Goal: Transaction & Acquisition: Book appointment/travel/reservation

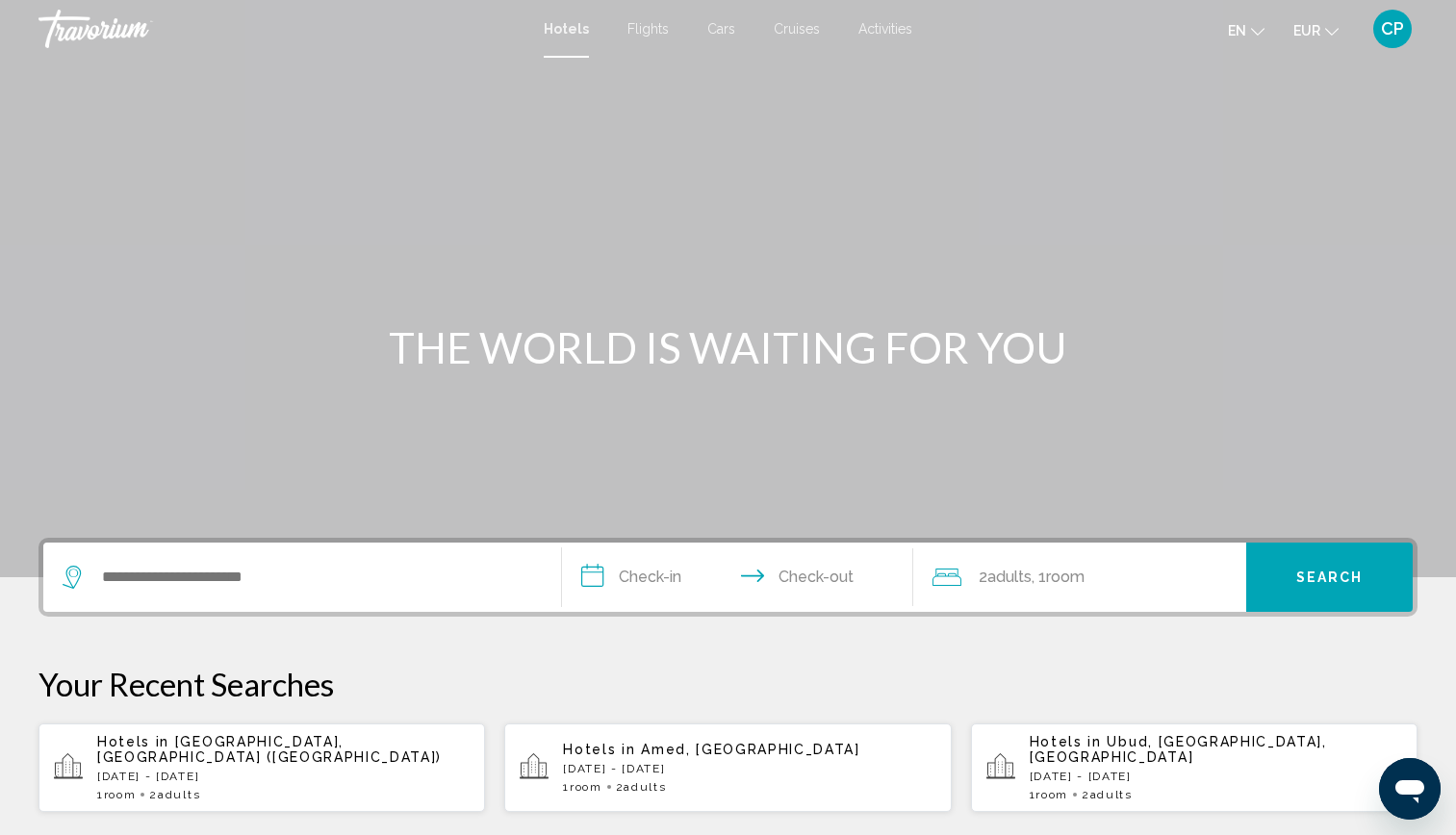
click at [275, 561] on div "Search widget" at bounding box center [302, 576] width 479 height 69
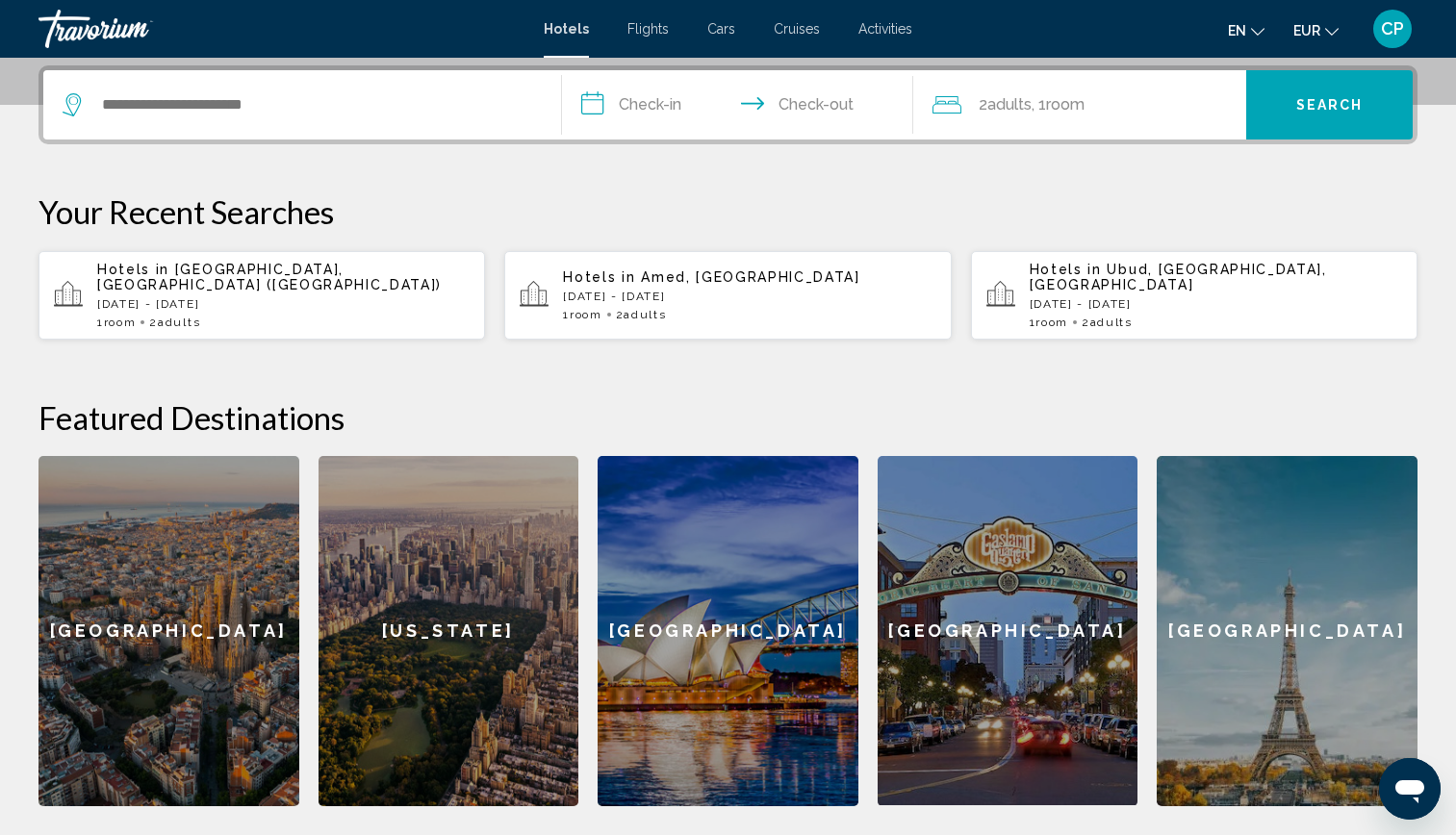
scroll to position [475, 0]
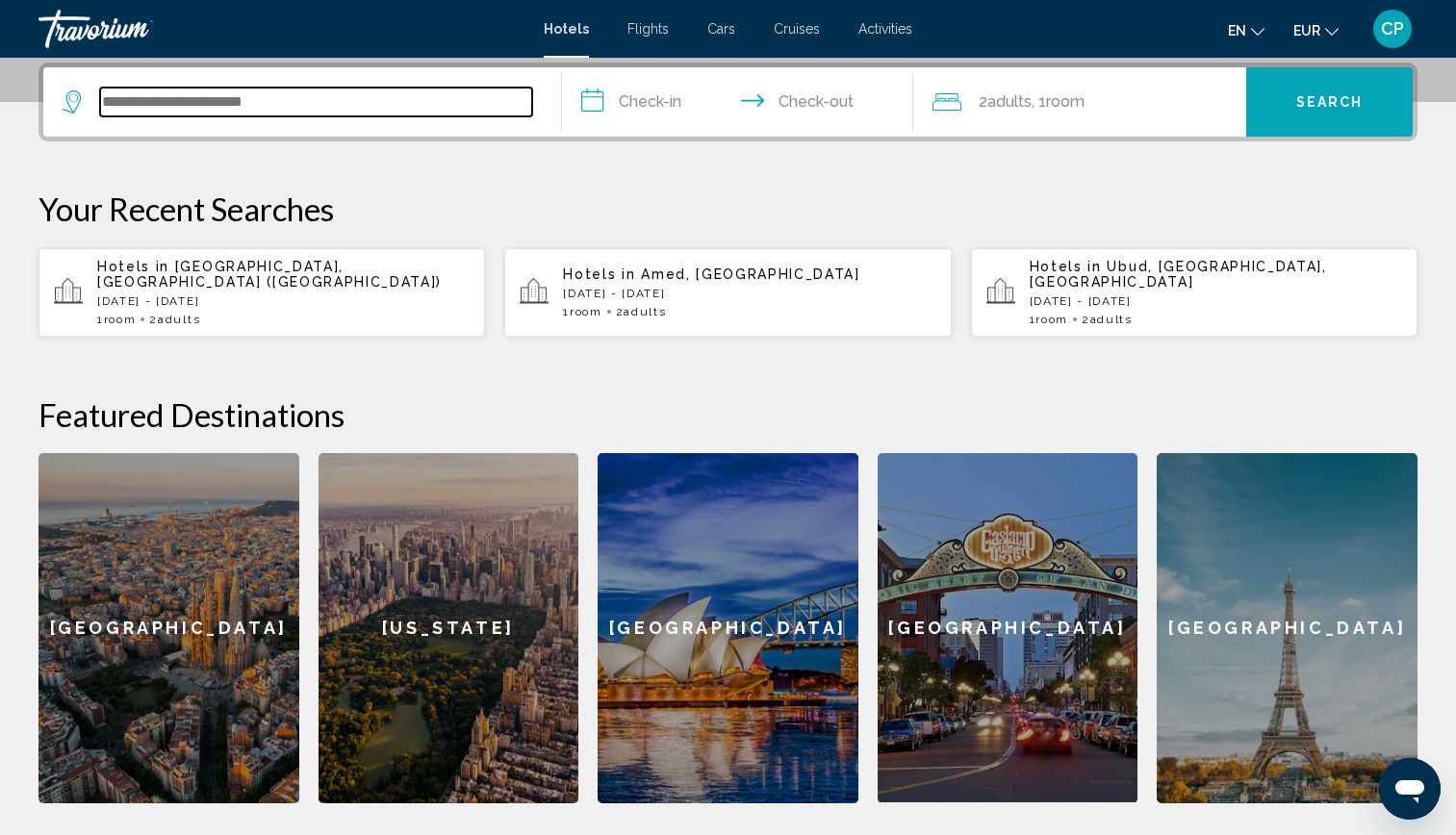
click at [168, 94] on input "Search widget" at bounding box center [316, 102] width 432 height 29
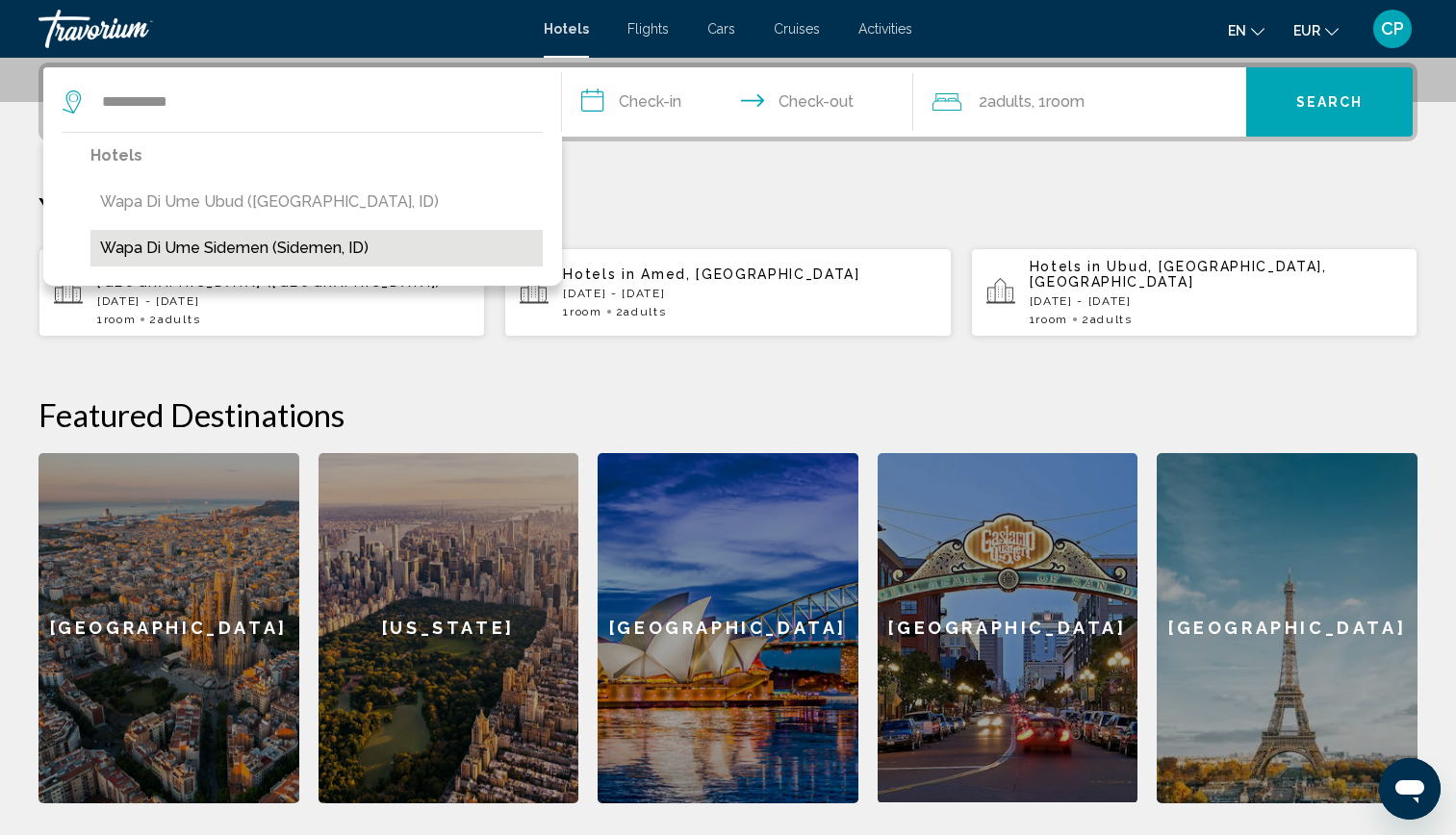
click at [381, 239] on button "Wapa di Ume Sidemen (Sidemen, ID)" at bounding box center [317, 248] width 453 height 37
type input "**********"
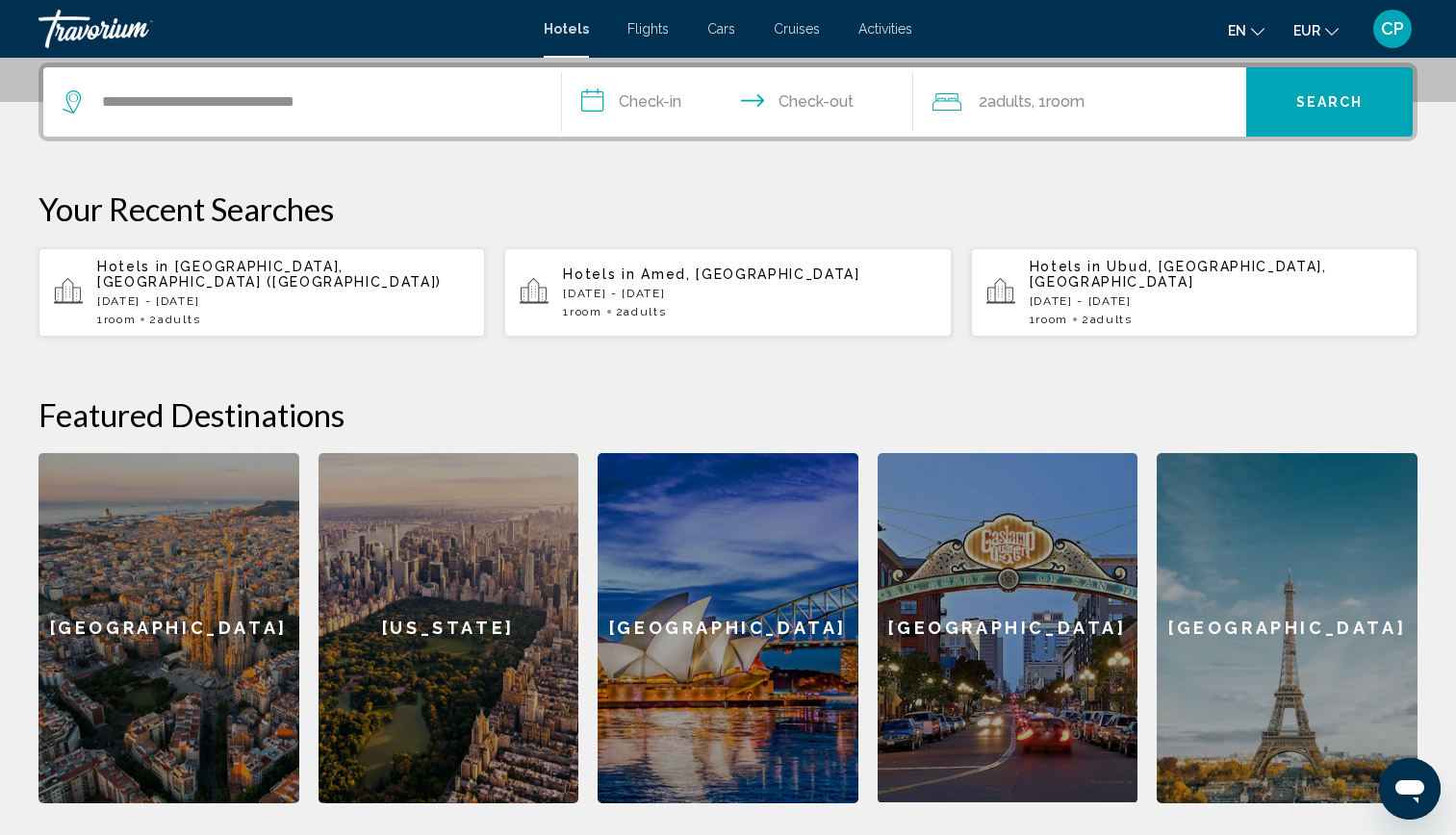
click at [637, 93] on input "**********" at bounding box center [741, 104] width 360 height 75
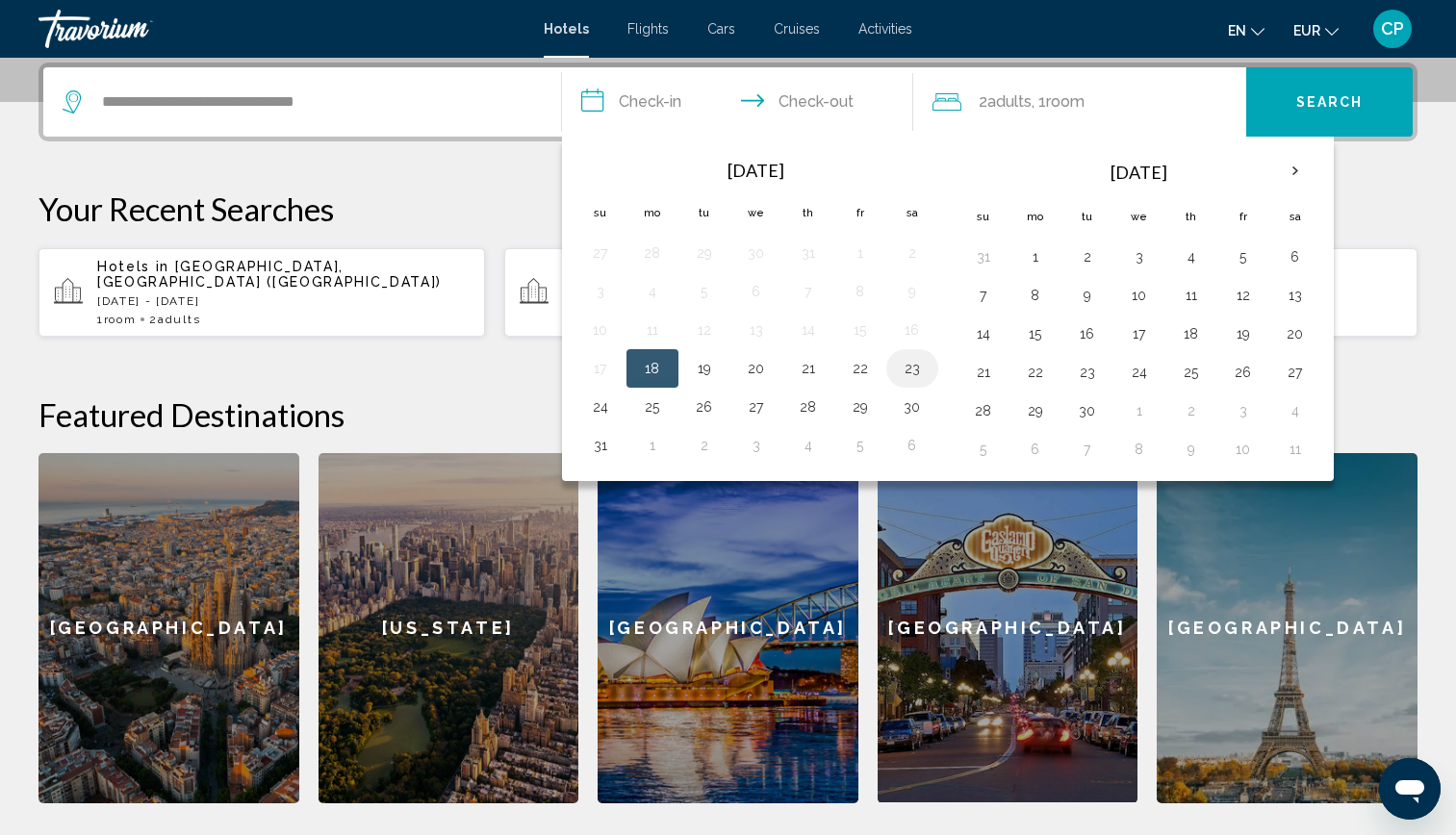
click at [918, 375] on button "23" at bounding box center [911, 368] width 31 height 27
click at [709, 411] on button "26" at bounding box center [704, 407] width 31 height 27
type input "**********"
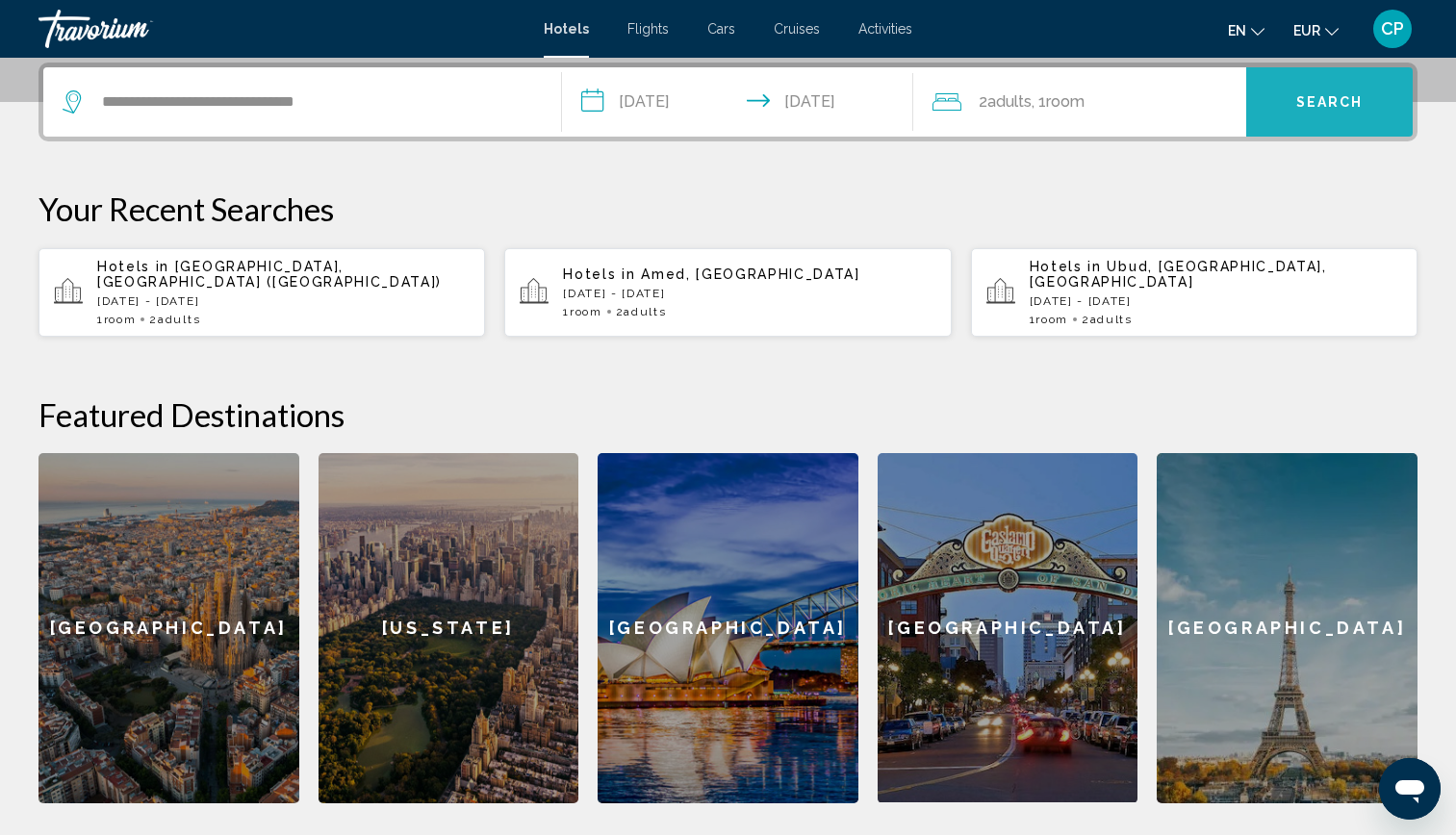
click at [1314, 88] on button "Search" at bounding box center [1329, 101] width 167 height 69
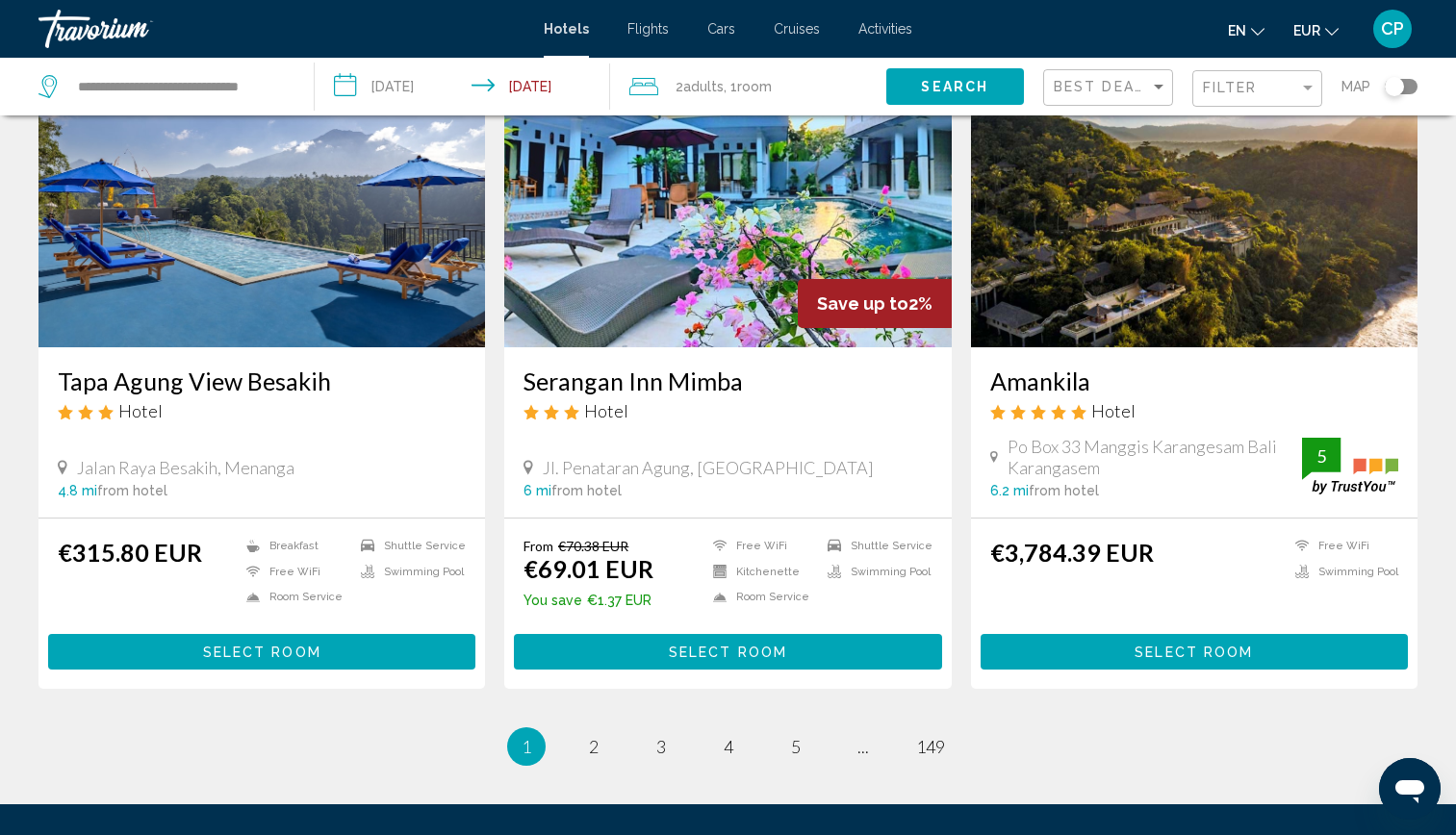
scroll to position [2398, 0]
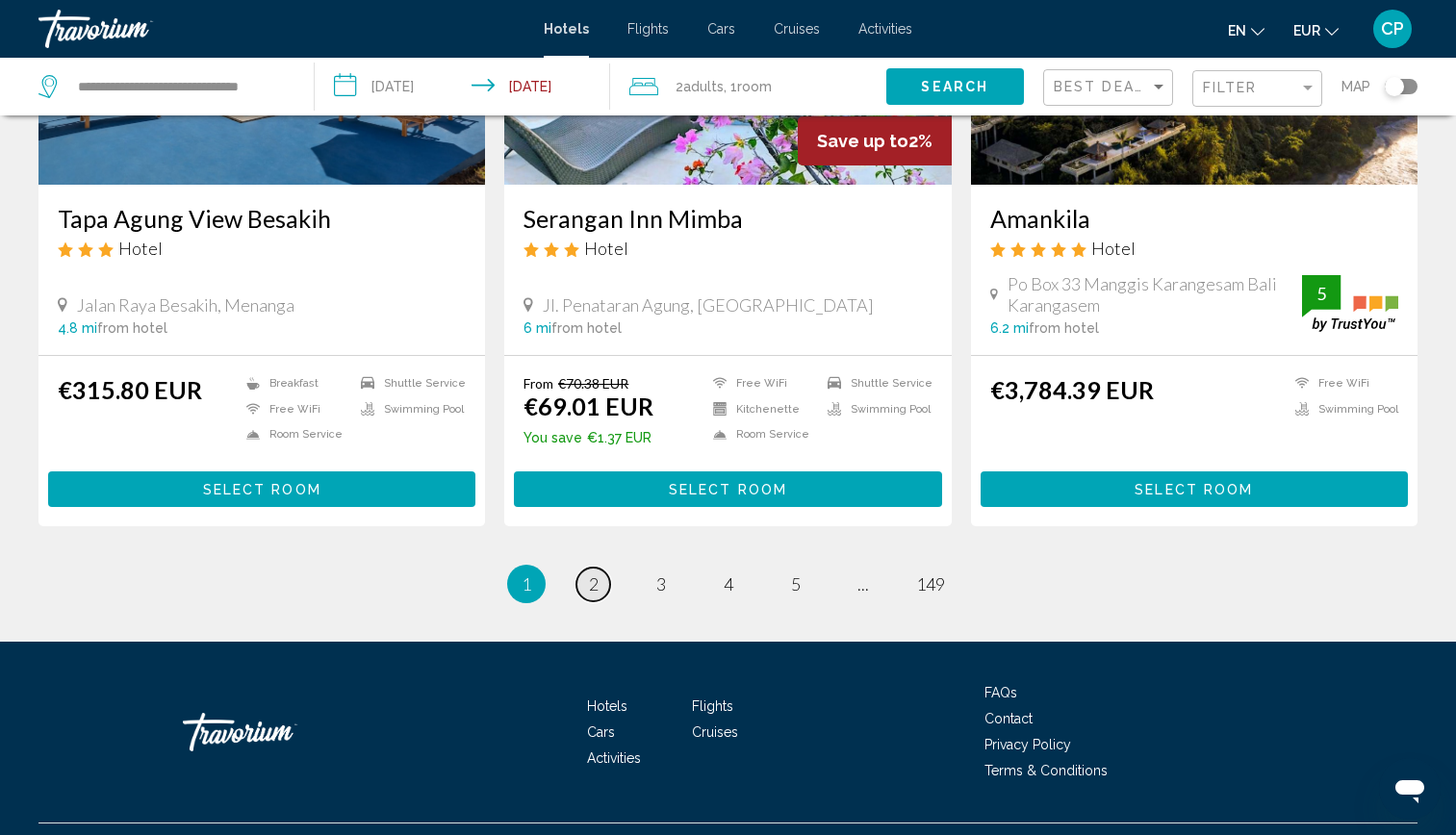
click at [586, 567] on link "page 2" at bounding box center [594, 584] width 34 height 34
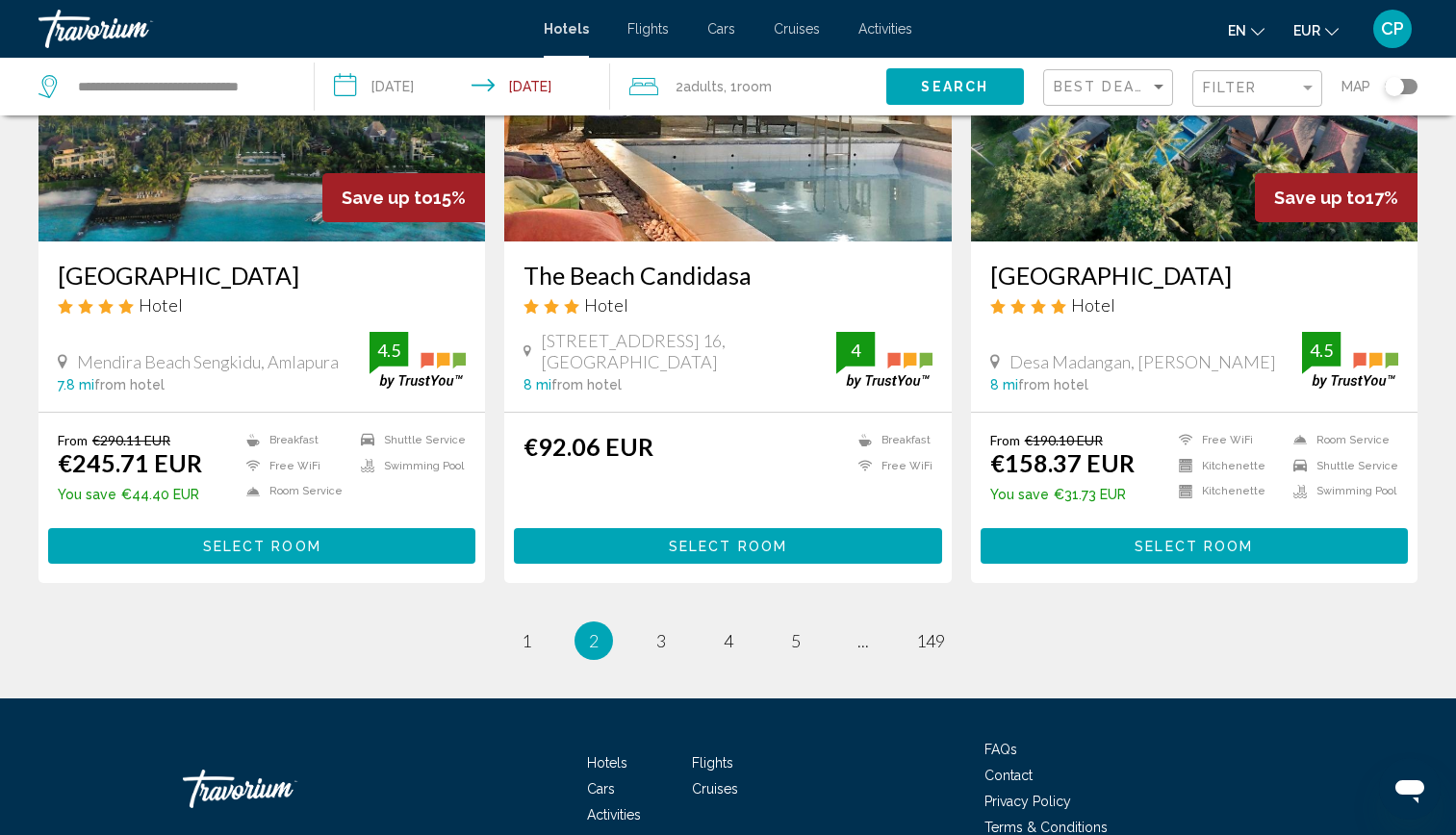
scroll to position [2404, 0]
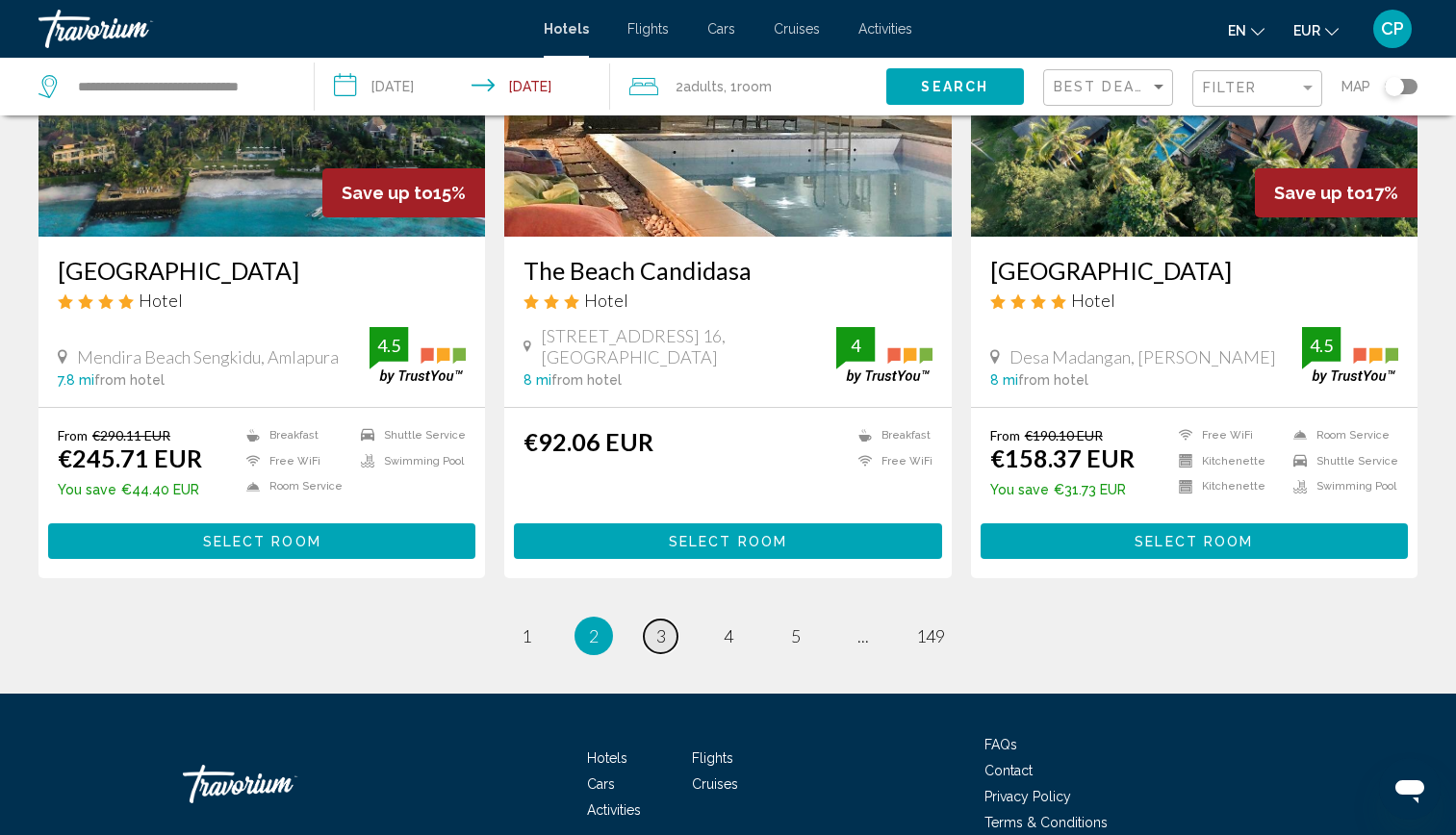
click at [659, 625] on span "3" at bounding box center [662, 635] width 10 height 21
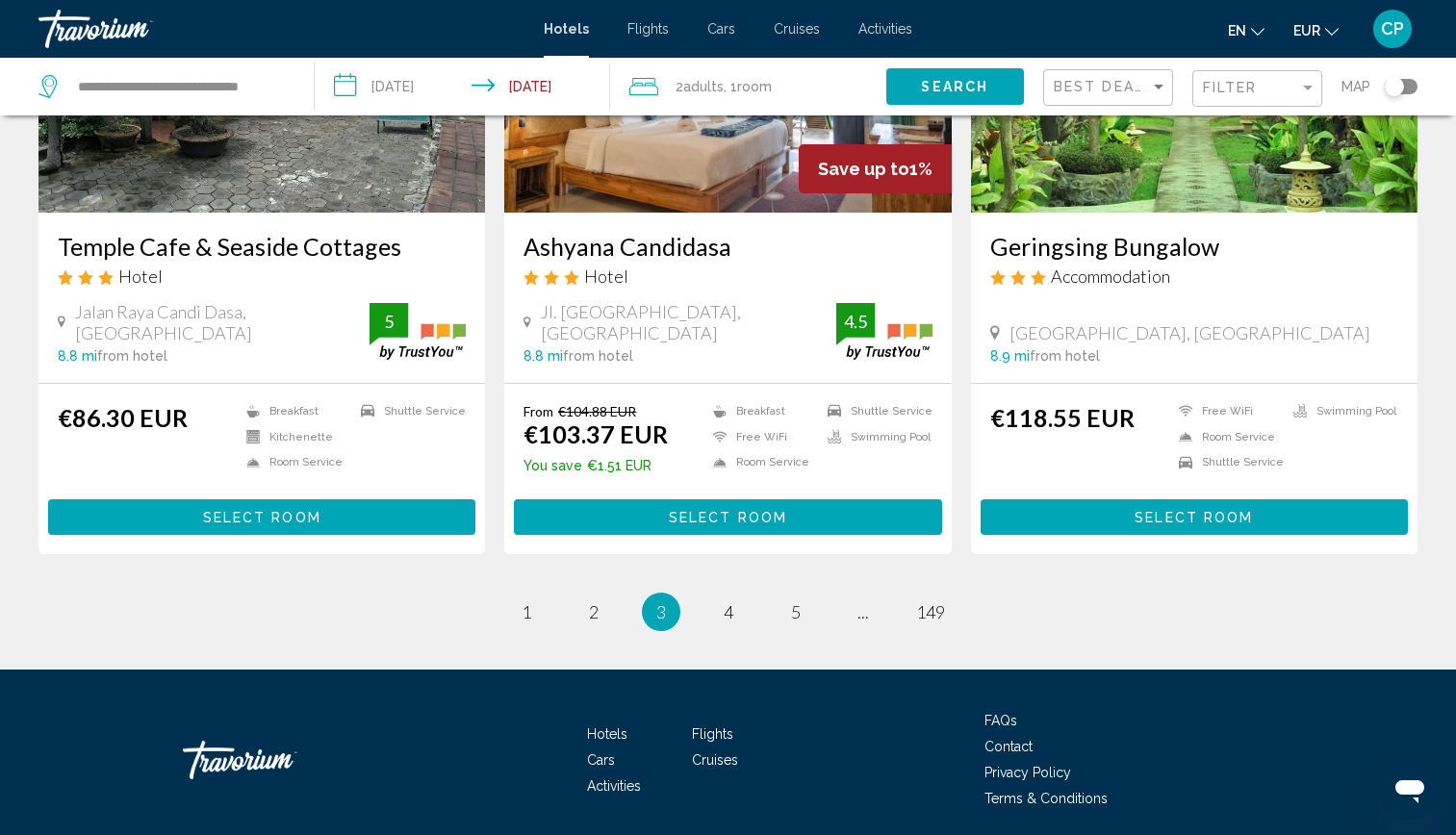
scroll to position [2409, 0]
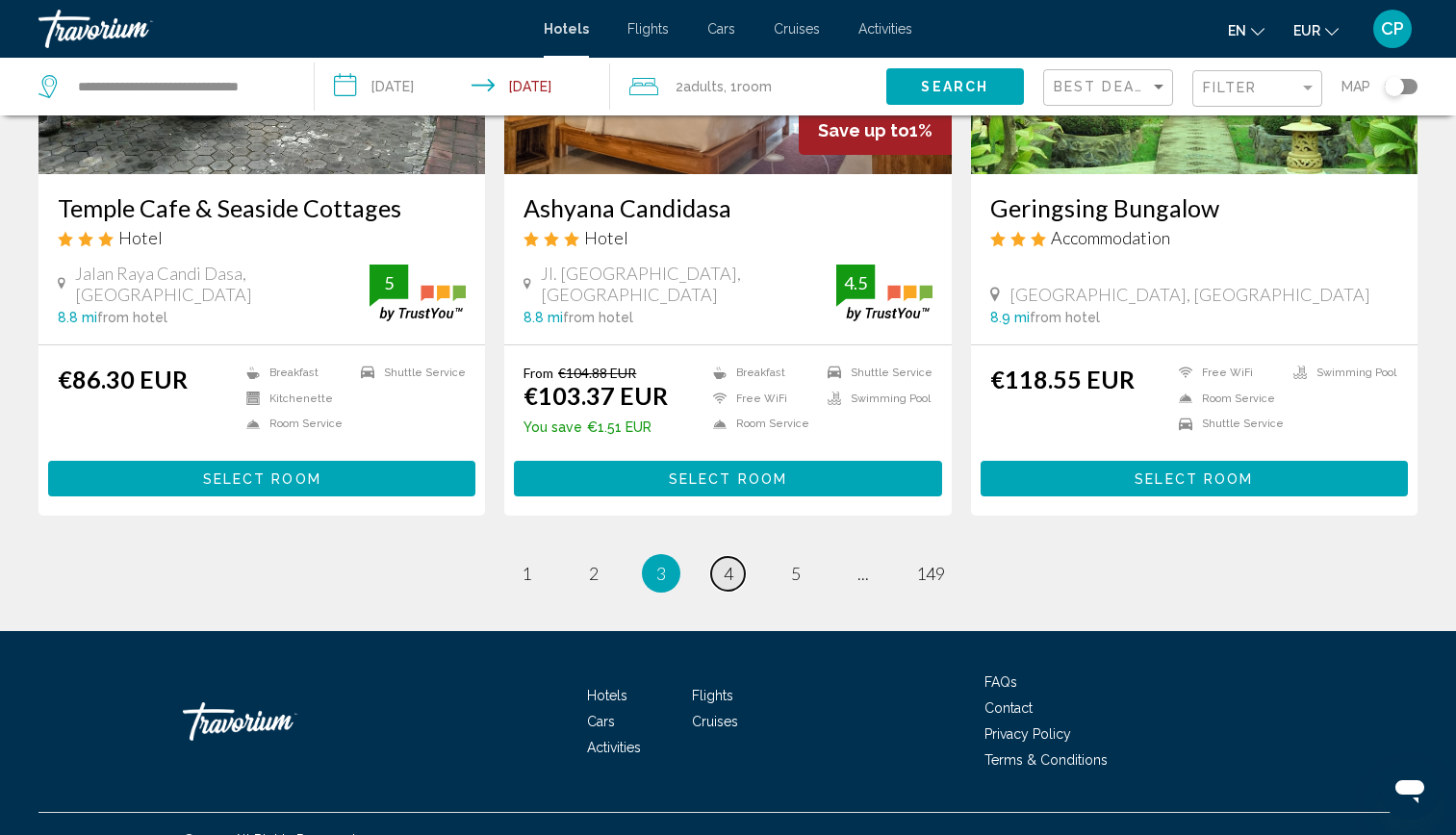
click at [728, 562] on span "4" at bounding box center [728, 572] width 10 height 21
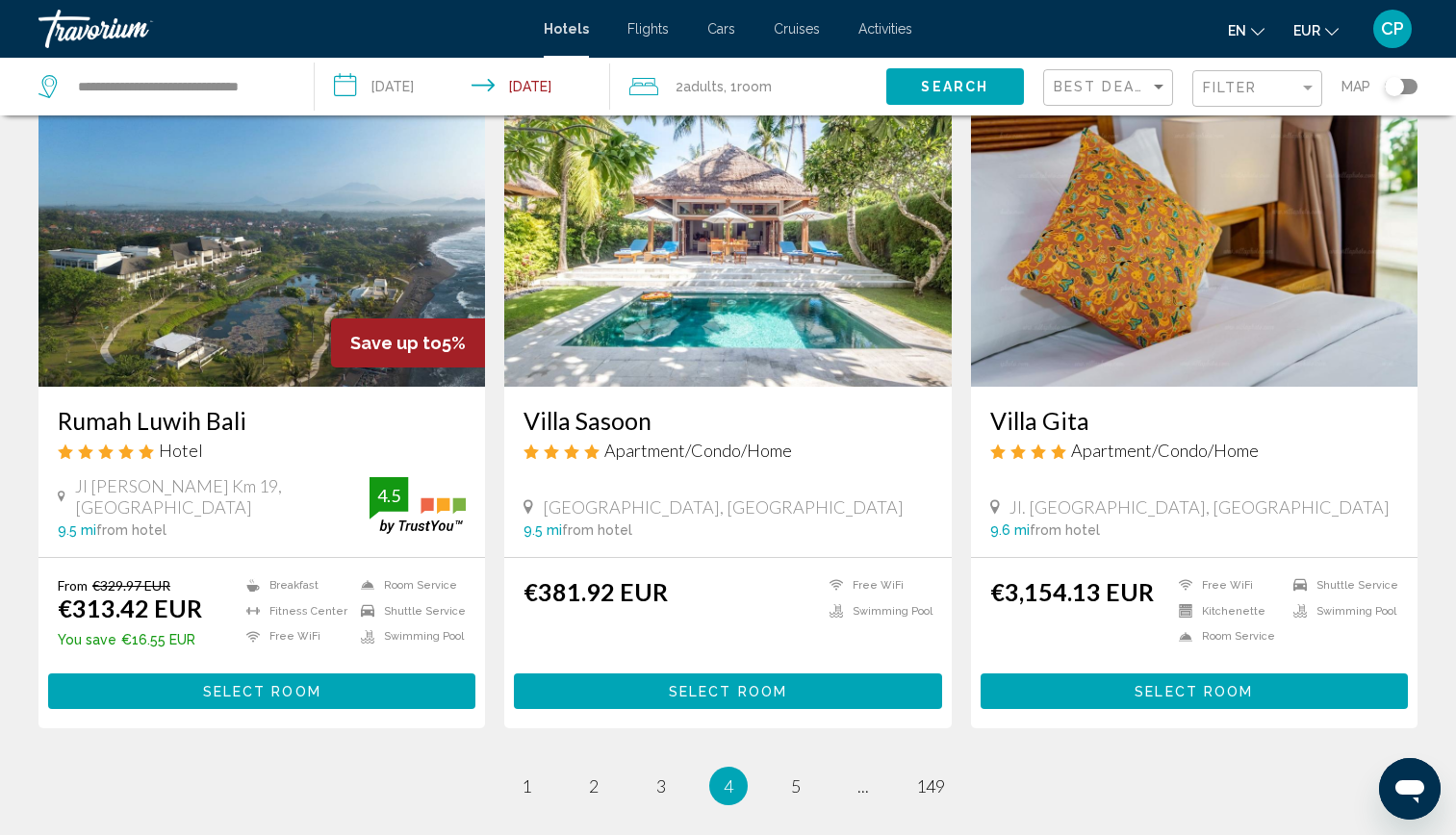
scroll to position [2308, 0]
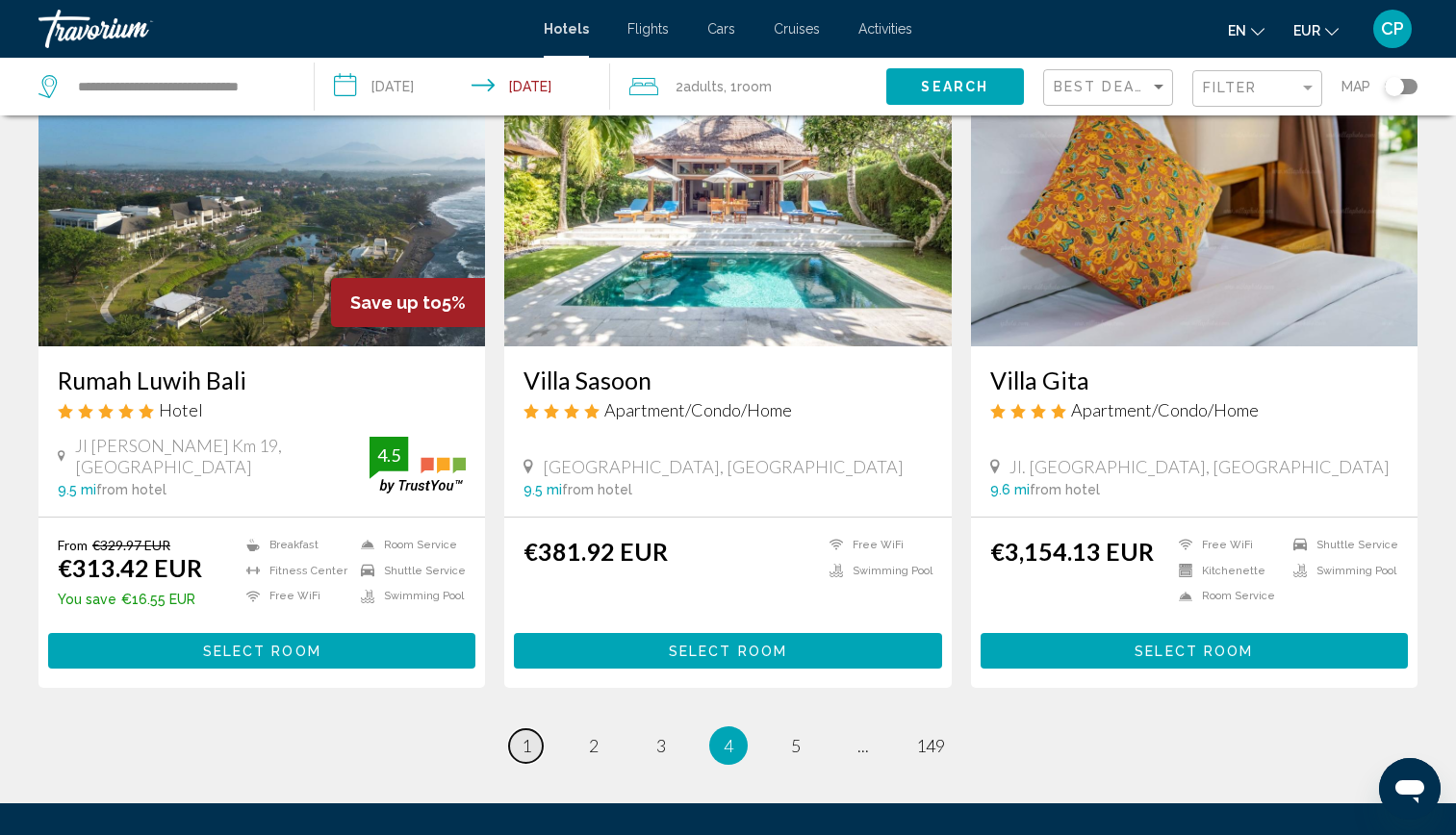
click at [528, 735] on span "1" at bounding box center [527, 745] width 10 height 21
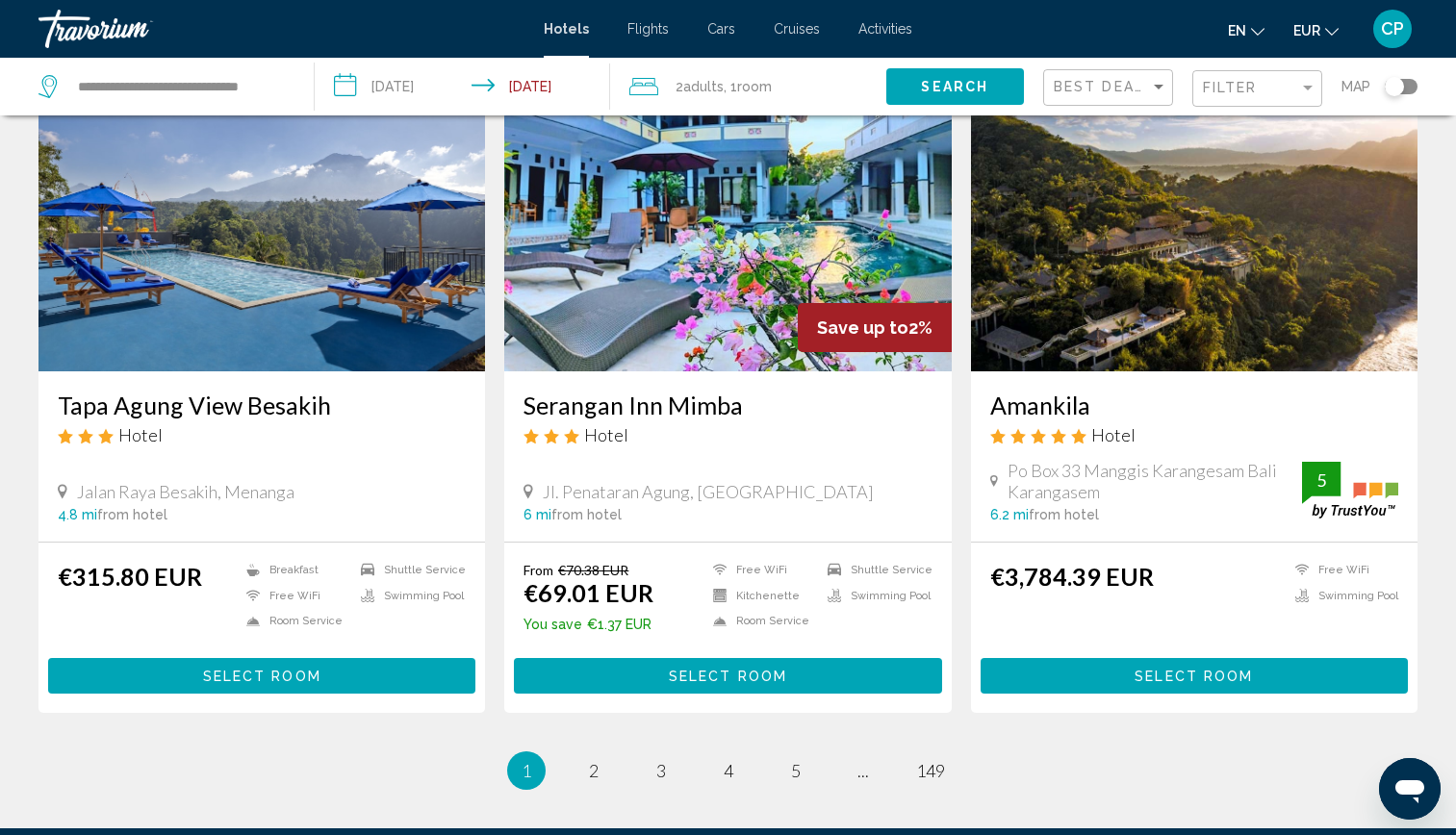
scroll to position [2398, 0]
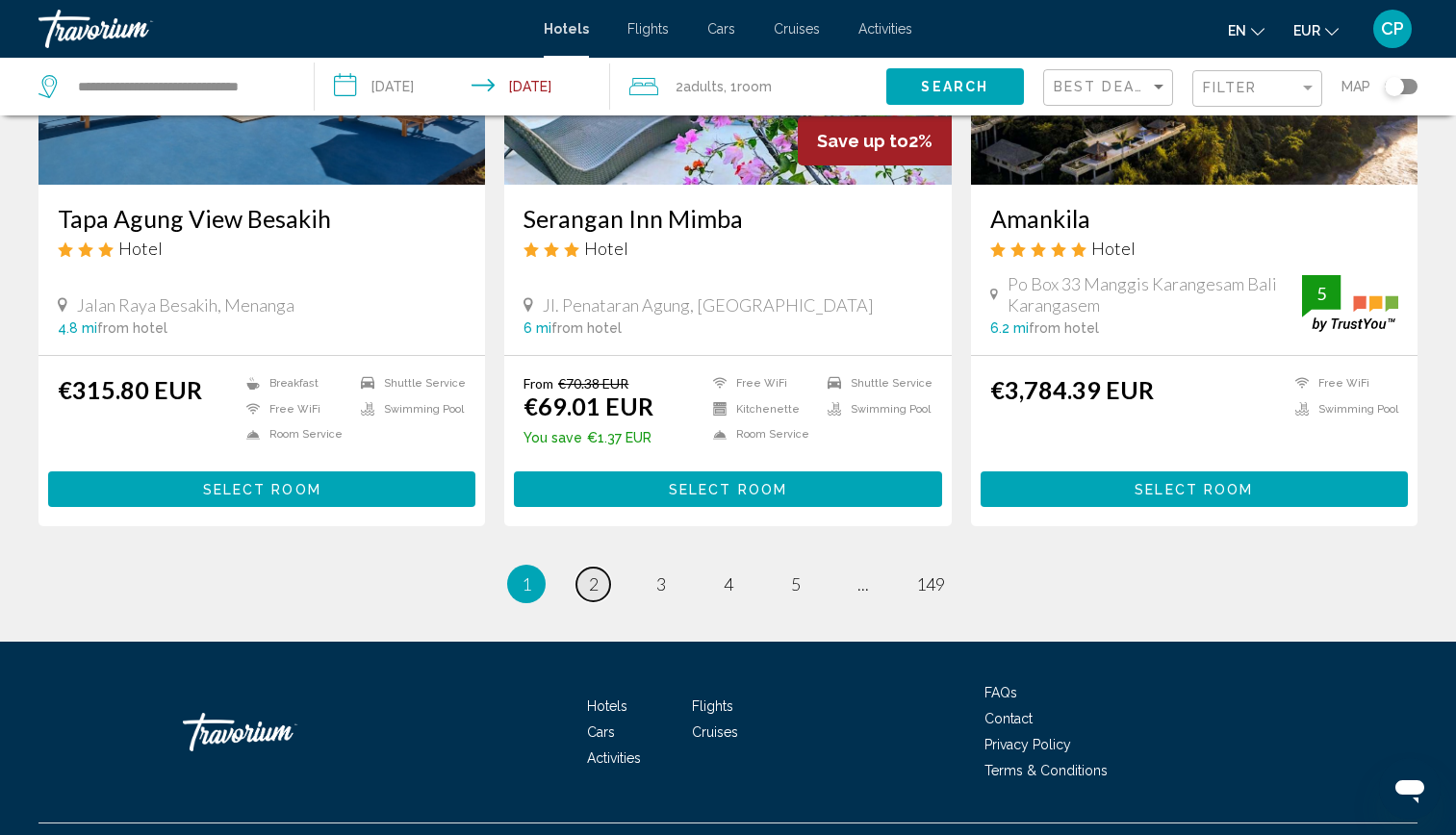
click at [599, 567] on link "page 2" at bounding box center [594, 584] width 34 height 34
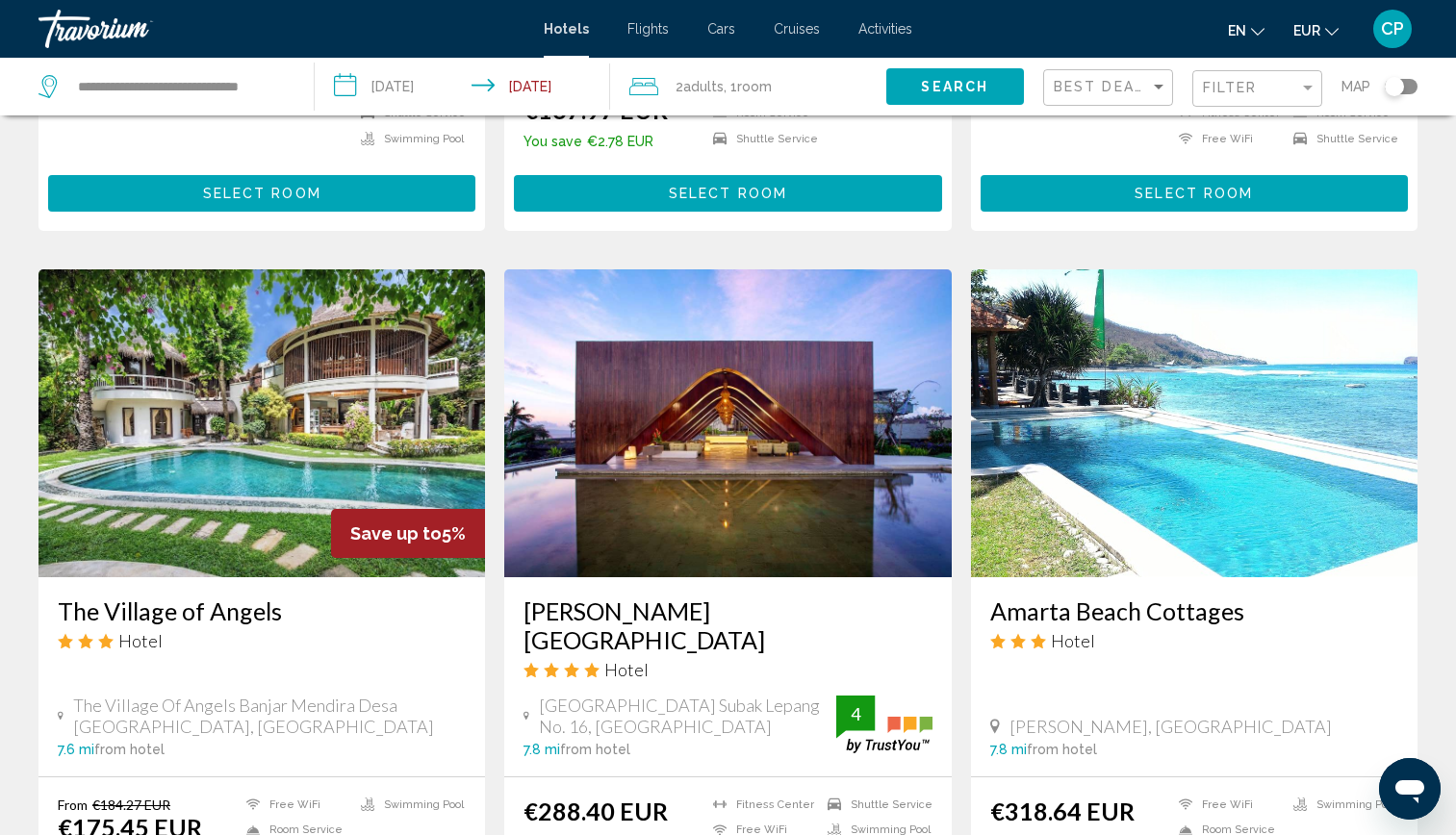
scroll to position [1346, 0]
